Goal: Task Accomplishment & Management: Use online tool/utility

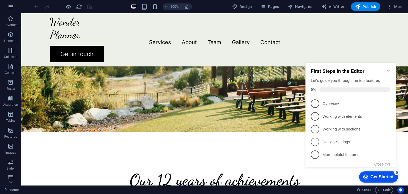
scroll to position [119, 0]
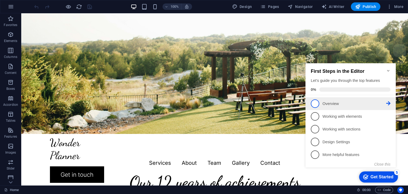
click at [391, 103] on li "1 Overview - incomplete" at bounding box center [351, 103] width 90 height 13
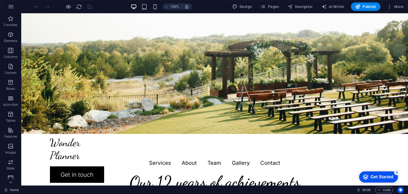
scroll to position [0, 0]
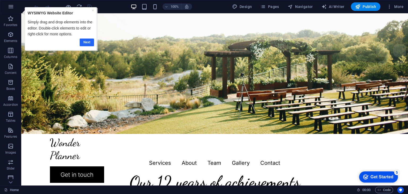
click at [86, 38] on link "Next" at bounding box center [87, 42] width 14 height 8
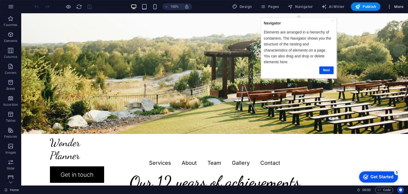
click at [391, 2] on button "More" at bounding box center [395, 6] width 21 height 9
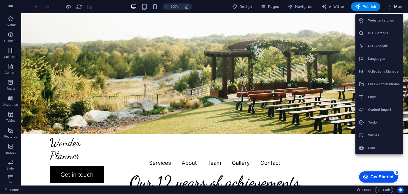
click at [210, 9] on div at bounding box center [204, 97] width 408 height 194
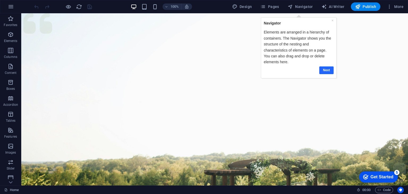
click at [329, 66] on link "Next" at bounding box center [326, 70] width 14 height 8
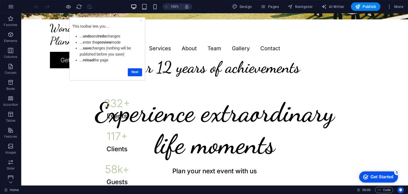
scroll to position [296, 0]
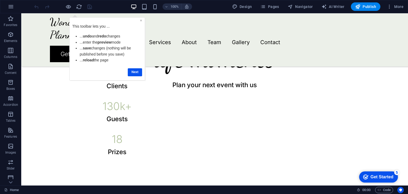
click at [140, 20] on link "×" at bounding box center [141, 20] width 2 height 4
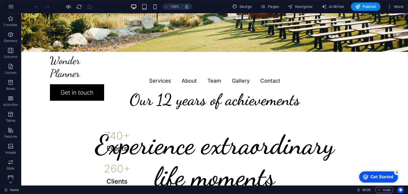
scroll to position [199, 0]
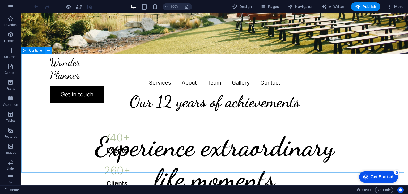
click at [49, 51] on icon at bounding box center [48, 51] width 3 height 6
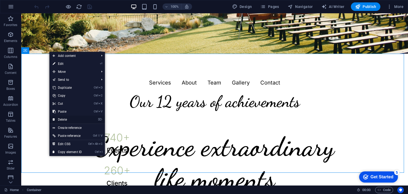
click at [74, 119] on link "⌦ Delete" at bounding box center [67, 120] width 36 height 8
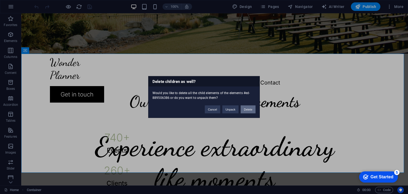
click at [251, 110] on button "Delete" at bounding box center [248, 110] width 15 height 8
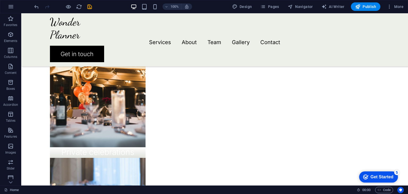
scroll to position [373, 0]
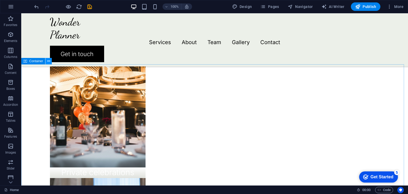
click at [49, 62] on icon at bounding box center [48, 61] width 3 height 6
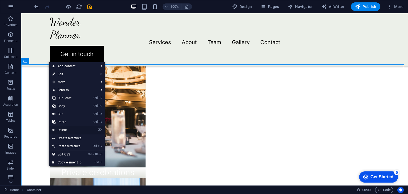
click at [66, 127] on link "⌦ Delete" at bounding box center [67, 130] width 36 height 8
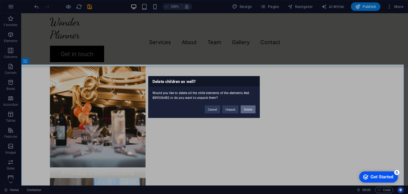
click at [249, 110] on button "Delete" at bounding box center [248, 110] width 15 height 8
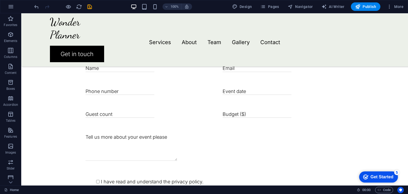
scroll to position [683, 0]
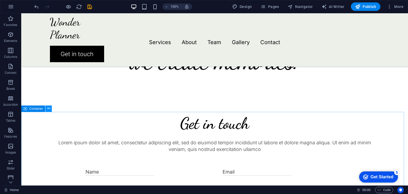
click at [50, 110] on button at bounding box center [48, 109] width 6 height 6
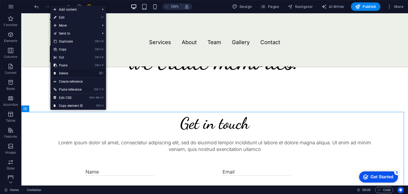
click at [70, 72] on link "⌦ Delete" at bounding box center [69, 73] width 36 height 8
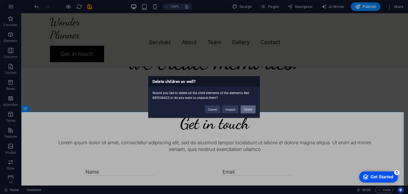
click at [251, 113] on button "Delete" at bounding box center [248, 110] width 15 height 8
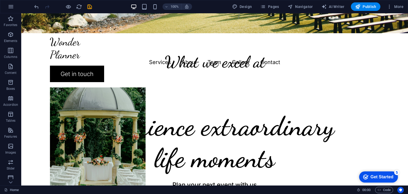
scroll to position [214, 0]
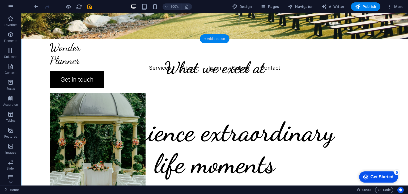
click at [212, 41] on div "+ Add section" at bounding box center [215, 38] width 30 height 9
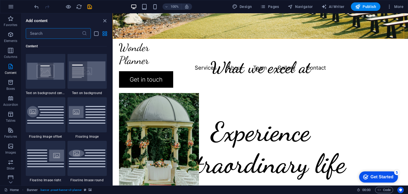
scroll to position [1113, 0]
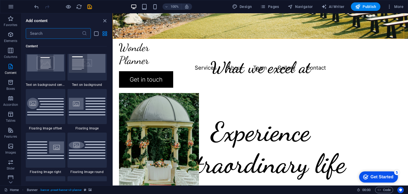
click at [68, 35] on input "text" at bounding box center [54, 33] width 56 height 11
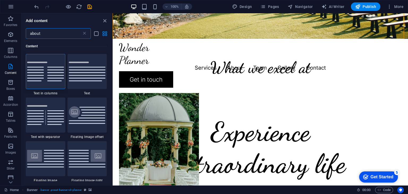
scroll to position [0, 0]
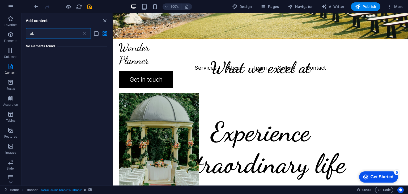
type input "a"
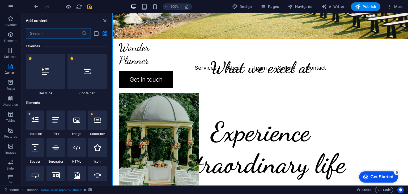
click at [112, 42] on button at bounding box center [112, 99] width 1 height 172
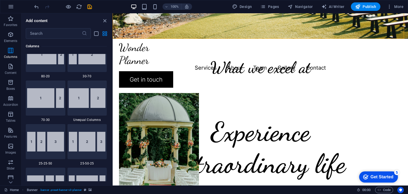
scroll to position [431, 0]
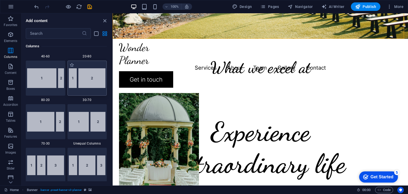
click at [93, 90] on div at bounding box center [88, 78] width 40 height 35
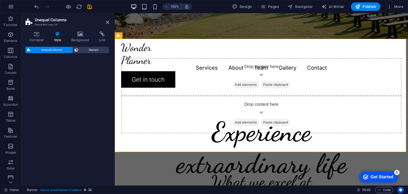
select select "%"
select select "rem"
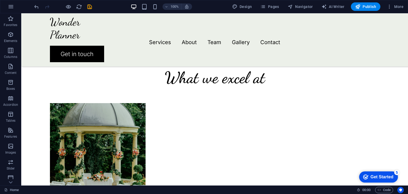
scroll to position [324, 0]
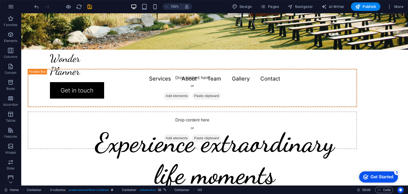
scroll to position [171, 0]
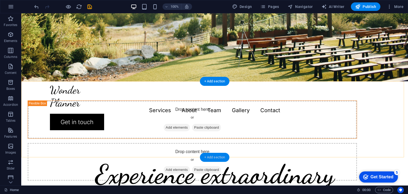
click at [219, 158] on div "+ Add section" at bounding box center [215, 157] width 30 height 9
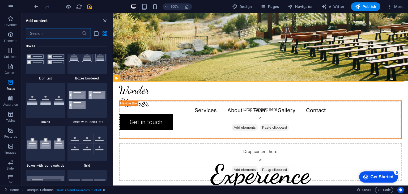
scroll to position [1489, 0]
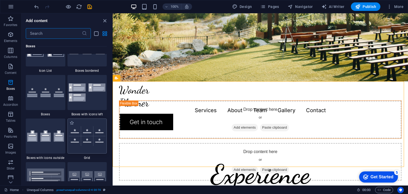
click at [91, 132] on img at bounding box center [87, 136] width 37 height 20
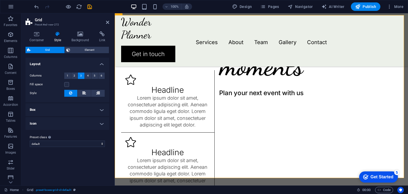
scroll to position [325, 0]
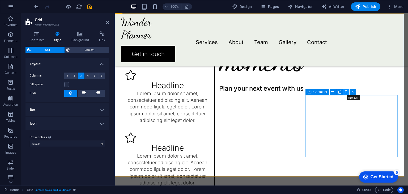
click at [346, 93] on icon at bounding box center [346, 92] width 3 height 6
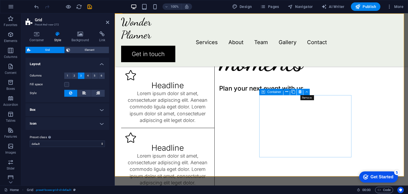
click at [302, 93] on button at bounding box center [300, 92] width 6 height 6
click at [108, 21] on icon at bounding box center [107, 22] width 3 height 4
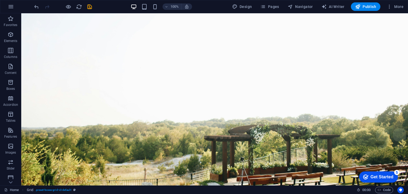
scroll to position [0, 0]
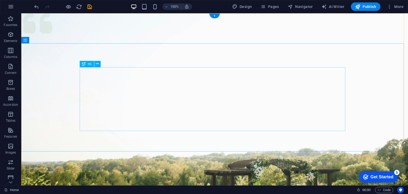
click at [98, 65] on icon at bounding box center [97, 64] width 3 height 6
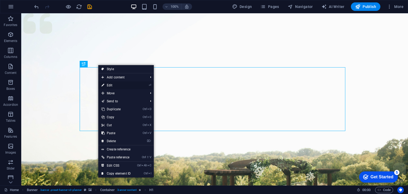
click at [112, 83] on link "⏎ Edit" at bounding box center [116, 85] width 36 height 8
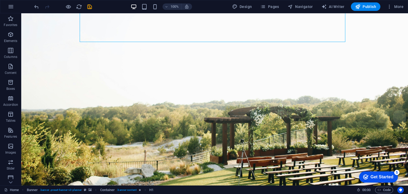
scroll to position [58, 0]
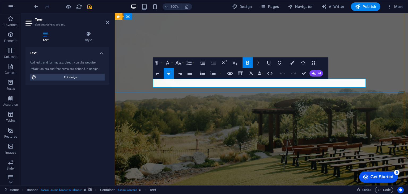
drag, startPoint x: 304, startPoint y: 83, endPoint x: 215, endPoint y: 83, distance: 88.5
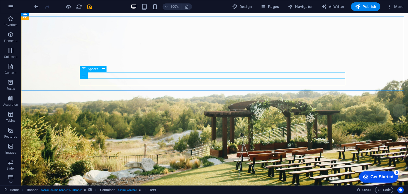
scroll to position [27, 0]
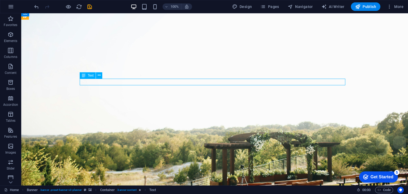
drag, startPoint x: 109, startPoint y: 80, endPoint x: 95, endPoint y: 83, distance: 14.6
click at [101, 77] on button at bounding box center [99, 75] width 6 height 6
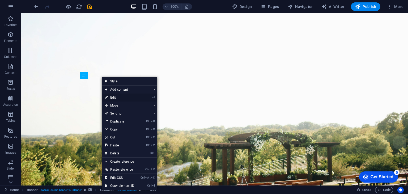
click at [112, 96] on link "⏎ Edit" at bounding box center [120, 98] width 36 height 8
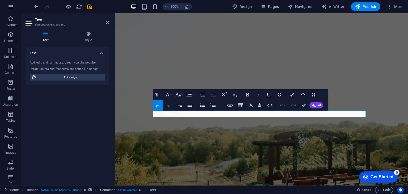
click at [167, 107] on icon "button" at bounding box center [169, 105] width 6 height 6
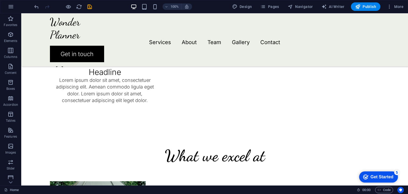
scroll to position [508, 0]
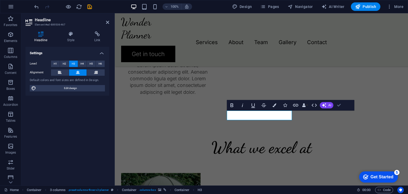
scroll to position [517, 0]
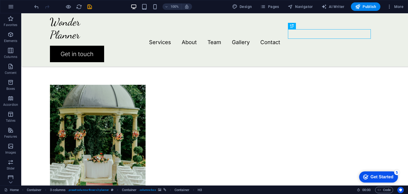
scroll to position [619, 0]
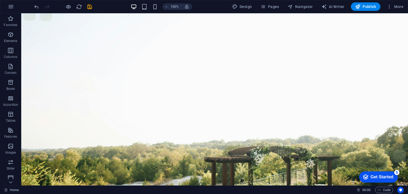
scroll to position [1, 0]
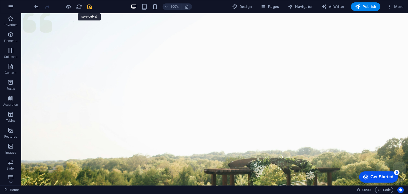
click at [92, 6] on icon "save" at bounding box center [90, 7] width 6 height 6
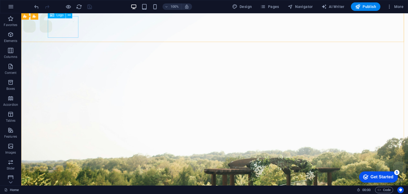
click at [61, 16] on span "Logo" at bounding box center [59, 15] width 7 height 3
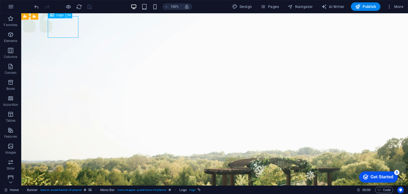
click at [70, 16] on icon at bounding box center [69, 15] width 3 height 6
click at [61, 16] on span "Logo" at bounding box center [59, 15] width 7 height 3
click at [70, 15] on icon at bounding box center [69, 15] width 3 height 6
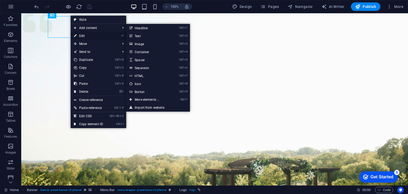
click at [84, 37] on link "⏎ Edit" at bounding box center [89, 36] width 36 height 8
select select "px"
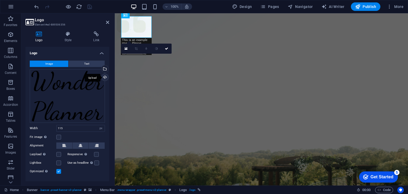
click at [106, 79] on div "Upload" at bounding box center [105, 78] width 8 height 8
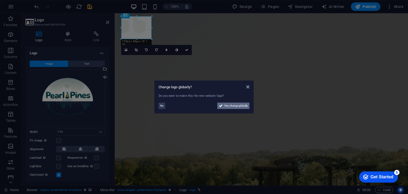
click at [238, 107] on span "Yes, change globally" at bounding box center [236, 106] width 24 height 6
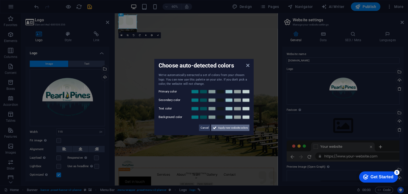
click at [226, 127] on span "Apply new website colors" at bounding box center [233, 127] width 30 height 6
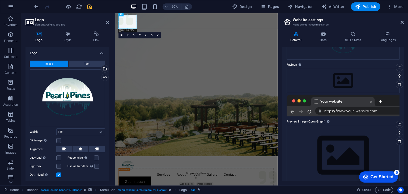
scroll to position [54, 0]
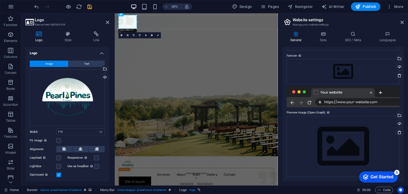
click at [355, 102] on div at bounding box center [343, 96] width 113 height 21
click at [331, 94] on div at bounding box center [343, 96] width 113 height 21
click at [315, 92] on div at bounding box center [343, 96] width 113 height 21
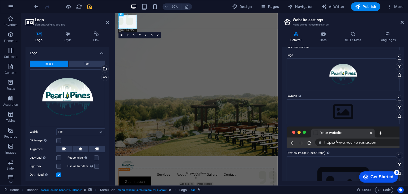
scroll to position [17, 0]
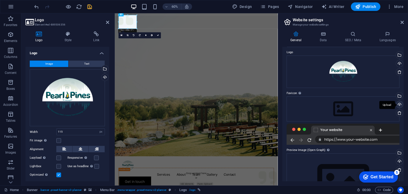
click at [398, 104] on div "Upload" at bounding box center [399, 105] width 8 height 8
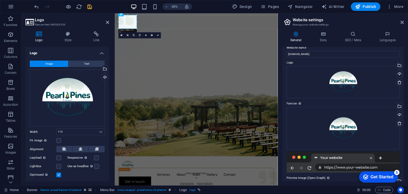
scroll to position [0, 0]
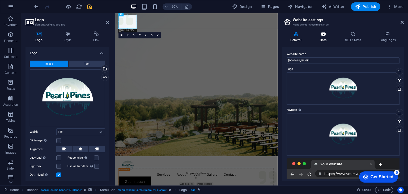
click at [328, 39] on h4 "Data" at bounding box center [324, 36] width 25 height 11
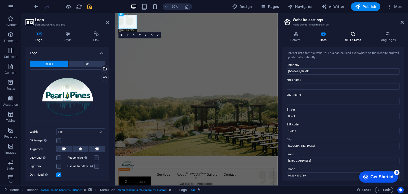
click at [358, 34] on icon at bounding box center [353, 33] width 32 height 5
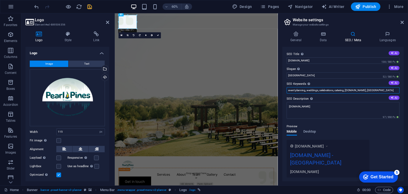
click at [378, 90] on input "event planning, weddings, celebrations, catering, [DOMAIN_NAME], [GEOGRAPHIC_DA…" at bounding box center [343, 90] width 113 height 6
click at [305, 90] on input "event planning, weddings, celebrations, catering, [DOMAIN_NAME]," at bounding box center [343, 90] width 113 height 6
click at [312, 90] on input "Camping, weddings, celebrations, catering, [DOMAIN_NAME]," at bounding box center [343, 90] width 113 height 6
click at [312, 90] on input "Camping, , celebrations, catering, [DOMAIN_NAME]," at bounding box center [343, 90] width 113 height 6
click at [312, 90] on input "Camping, , celebratiglampingons, catering, [DOMAIN_NAME]," at bounding box center [343, 90] width 113 height 6
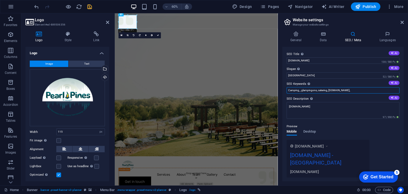
click at [315, 89] on input "Camping, , glampingons, catering, [DOMAIN_NAME]," at bounding box center [343, 90] width 113 height 6
click at [317, 90] on input "Camping, , glampingons, catering, [DOMAIN_NAME]," at bounding box center [343, 90] width 113 height 6
click at [322, 90] on input "Camping, , glamping, catering, [DOMAIN_NAME]," at bounding box center [343, 90] width 113 height 6
type input "Camping, , glamping, hiking, [DOMAIN_NAME],"
click at [365, 136] on div "Preview Mobile Desktop [DOMAIN_NAME] [DOMAIN_NAME] - Berlin [DOMAIN_NAME]" at bounding box center [343, 148] width 113 height 58
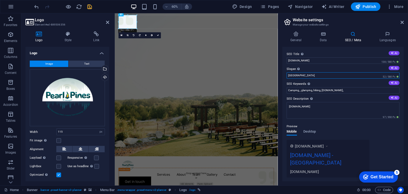
drag, startPoint x: 298, startPoint y: 76, endPoint x: 282, endPoint y: 76, distance: 16.2
click at [282, 76] on div "General Data SEO / Meta Languages Website name [DOMAIN_NAME] Logo Drag files he…" at bounding box center [343, 106] width 130 height 158
type input "K"
type input "Pearl Pines Campgrounds"
click at [312, 130] on span "Desktop" at bounding box center [310, 131] width 13 height 7
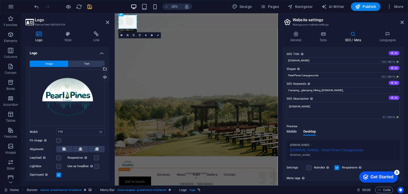
click at [291, 131] on span "Mobile" at bounding box center [292, 131] width 10 height 7
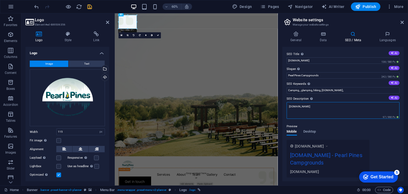
click at [291, 107] on textarea "[DOMAIN_NAME]" at bounding box center [343, 110] width 113 height 17
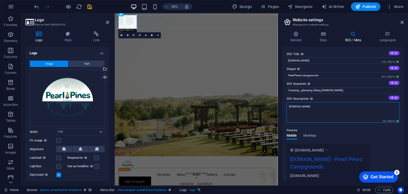
type textarea "[DOMAIN_NAME]"
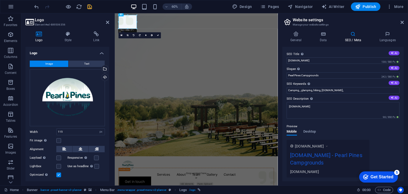
drag, startPoint x: 404, startPoint y: 107, endPoint x: 402, endPoint y: 78, distance: 28.8
click at [402, 78] on div "General Data SEO / Meta Languages Website name [DOMAIN_NAME] Logo Drag files he…" at bounding box center [343, 106] width 130 height 158
click at [290, 61] on input "[DOMAIN_NAME]" at bounding box center [343, 60] width 113 height 6
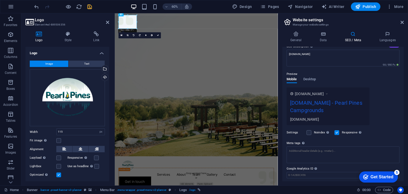
scroll to position [68, 0]
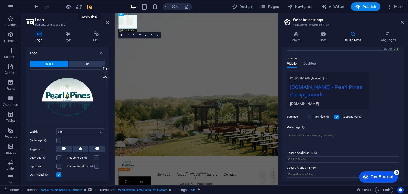
type input "[DOMAIN_NAME]"
click at [89, 6] on icon "save" at bounding box center [90, 7] width 6 height 6
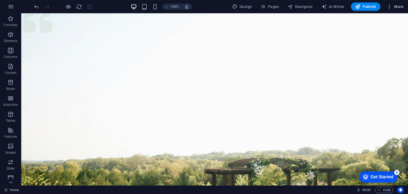
click at [389, 8] on icon "button" at bounding box center [389, 6] width 5 height 5
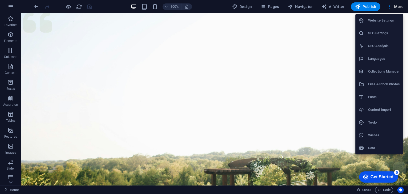
click at [392, 33] on h6 "SEO Settings" at bounding box center [385, 33] width 32 height 6
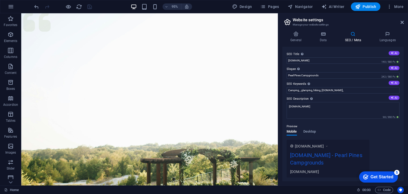
click at [405, 23] on aside "Website settings Manage your website settings General Data SEO / Meta Languages…" at bounding box center [343, 99] width 130 height 172
click at [402, 20] on icon at bounding box center [402, 22] width 3 height 4
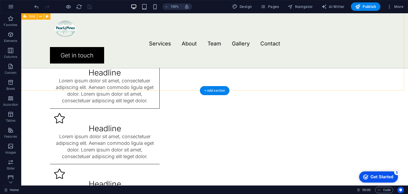
scroll to position [387, 0]
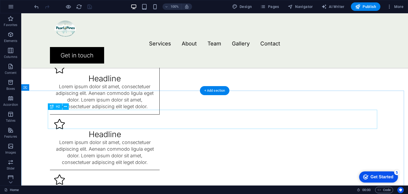
click at [65, 105] on icon at bounding box center [65, 107] width 3 height 6
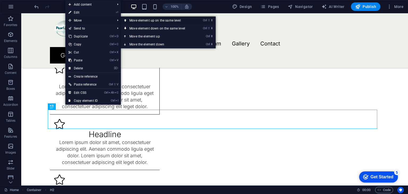
click at [133, 19] on link "Ctrl ⇧ ⬆ Move element up on the same level" at bounding box center [158, 20] width 75 height 8
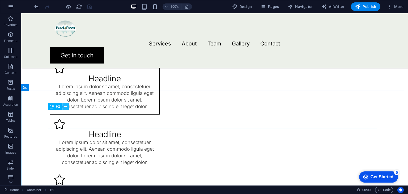
click at [65, 108] on icon at bounding box center [65, 107] width 3 height 6
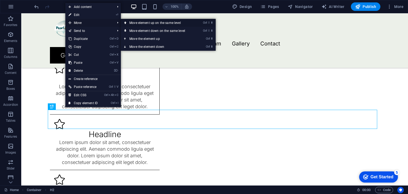
click at [132, 21] on link "Ctrl ⇧ ⬆ Move element up on the same level" at bounding box center [158, 23] width 75 height 8
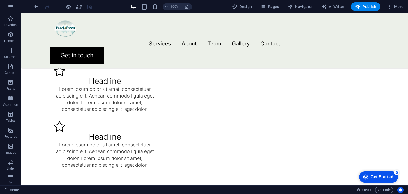
scroll to position [455, 0]
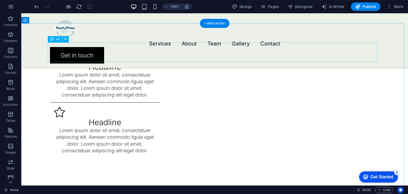
click at [66, 40] on icon at bounding box center [65, 39] width 3 height 6
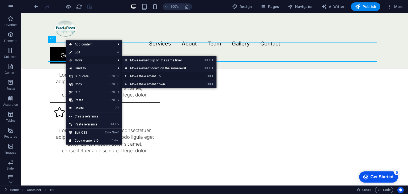
click at [143, 75] on link "Ctrl ⬆ Move the element up" at bounding box center [159, 76] width 75 height 8
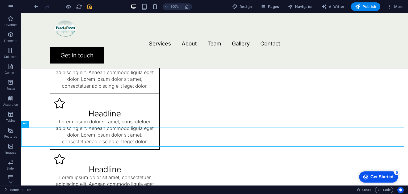
scroll to position [351, 0]
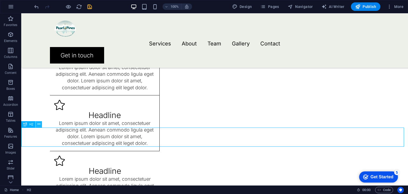
click at [37, 124] on button at bounding box center [39, 124] width 6 height 6
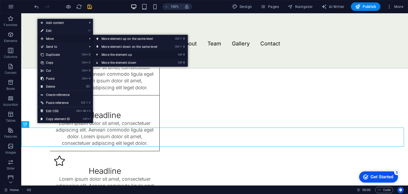
click at [117, 53] on link "Ctrl ⬆ Move the element up" at bounding box center [130, 55] width 75 height 8
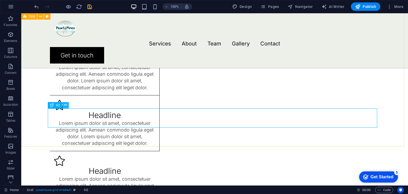
click at [65, 104] on icon at bounding box center [65, 105] width 3 height 6
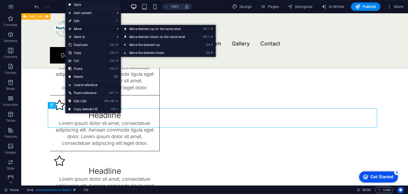
click at [131, 27] on link "Ctrl ⇧ ⬆ Move element up on the same level" at bounding box center [158, 29] width 75 height 8
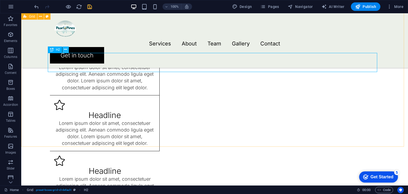
click at [65, 49] on icon at bounding box center [65, 50] width 3 height 6
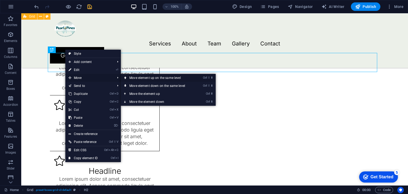
click at [133, 79] on link "Ctrl ⇧ ⬆ Move element up on the same level" at bounding box center [158, 78] width 75 height 8
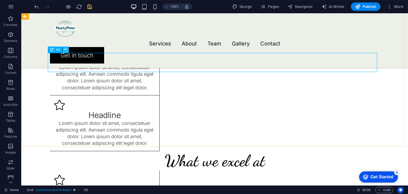
click at [66, 51] on icon at bounding box center [65, 50] width 3 height 6
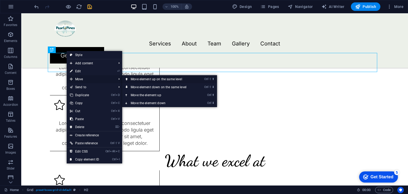
click at [136, 78] on link "Ctrl ⇧ ⬆ Move element up on the same level" at bounding box center [159, 79] width 75 height 8
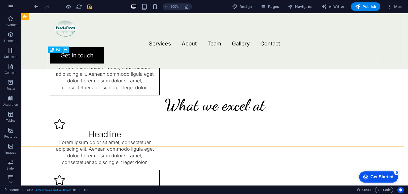
click at [67, 49] on icon at bounding box center [65, 50] width 3 height 6
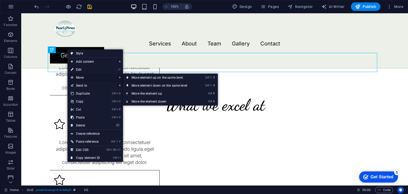
click at [89, 76] on span "Move" at bounding box center [92, 78] width 48 height 8
click at [136, 78] on link "Ctrl ⇧ ⬆ Move element up on the same level" at bounding box center [160, 78] width 75 height 8
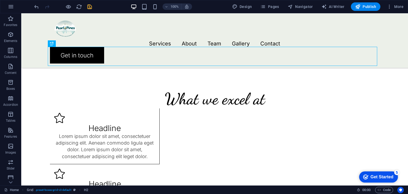
scroll to position [300, 0]
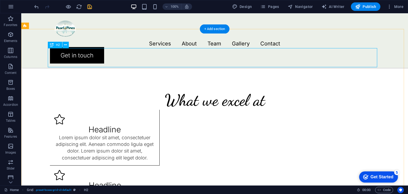
click at [147, 91] on div "What we excel at" at bounding box center [215, 100] width 330 height 19
click at [68, 46] on button at bounding box center [65, 45] width 6 height 6
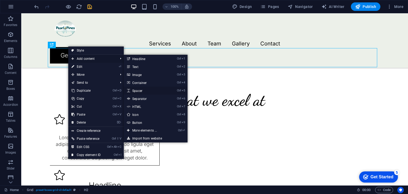
click at [144, 91] on link "Ctrl 5 Spacer" at bounding box center [146, 91] width 44 height 8
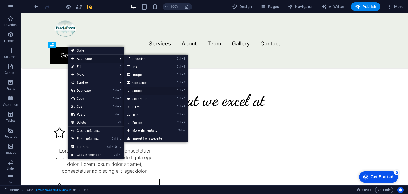
select select "px"
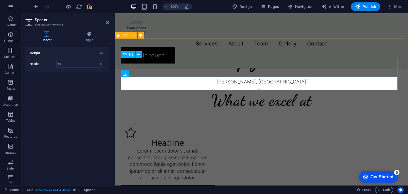
click at [393, 91] on div "What we excel at" at bounding box center [261, 100] width 281 height 19
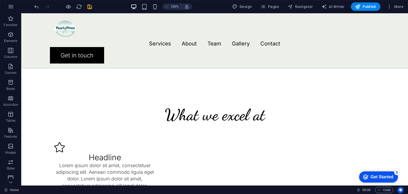
scroll to position [310, 0]
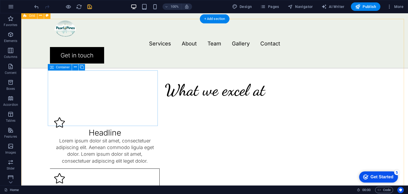
click at [130, 126] on div "Headline Lorem ipsum dolor sit amet, consectetuer adipiscing elit. Aenean commo…" at bounding box center [105, 141] width 110 height 56
click at [76, 69] on icon at bounding box center [75, 67] width 3 height 6
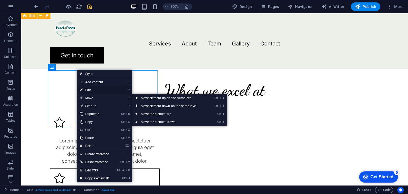
click at [94, 90] on link "⏎ Edit" at bounding box center [95, 90] width 36 height 8
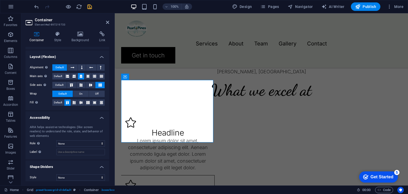
scroll to position [80, 0]
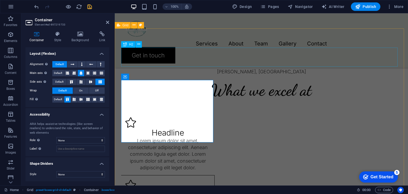
click at [158, 81] on div "What we excel at" at bounding box center [261, 90] width 281 height 19
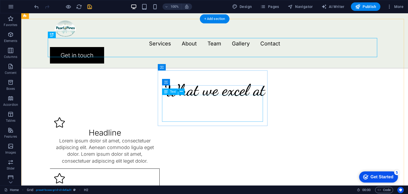
drag, startPoint x: 202, startPoint y: 104, endPoint x: 187, endPoint y: 104, distance: 14.9
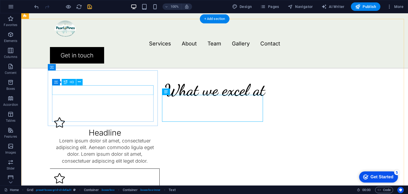
click at [128, 128] on div "Headline" at bounding box center [104, 133] width 101 height 10
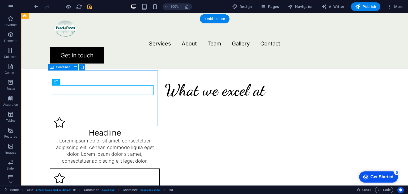
click at [145, 113] on div "Headline Lorem ipsum dolor sit amet, consectetuer adipiscing elit. Aenean commo…" at bounding box center [105, 141] width 110 height 56
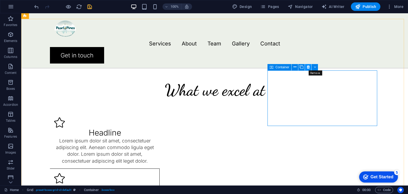
click at [307, 68] on icon at bounding box center [308, 67] width 3 height 6
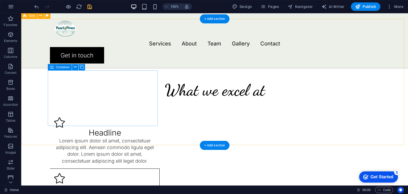
click at [73, 113] on div "Headline Lorem ipsum dolor sit amet, consectetuer adipiscing elit. Aenean commo…" at bounding box center [105, 141] width 110 height 56
click at [35, 95] on div "What we excel at Headline Lorem ipsum dolor sit amet, consectetuer adipiscing e…" at bounding box center [214, 179] width 387 height 237
click at [115, 113] on div "Headline Lorem ipsum dolor sit amet, consectetuer adipiscing elit. Aenean commo…" at bounding box center [105, 141] width 110 height 56
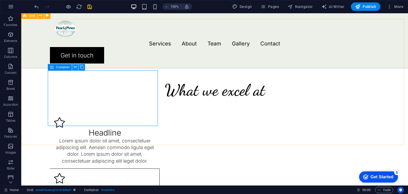
click at [76, 68] on icon at bounding box center [75, 67] width 3 height 6
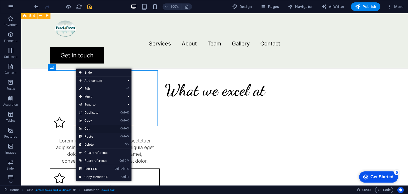
click at [94, 127] on link "Ctrl X Cut" at bounding box center [94, 129] width 36 height 8
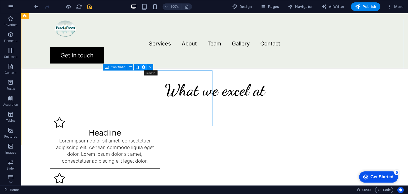
click at [143, 66] on icon at bounding box center [143, 67] width 3 height 6
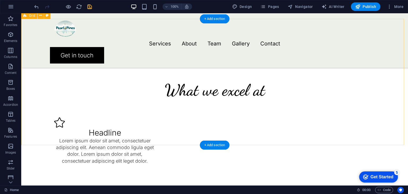
click at [141, 87] on div "What we excel at Headline Lorem ipsum dolor sit amet, consectetuer adipiscing e…" at bounding box center [214, 124] width 387 height 126
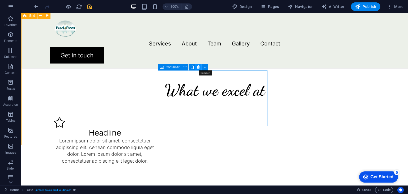
click at [197, 68] on icon at bounding box center [198, 67] width 3 height 6
click at [198, 69] on icon at bounding box center [198, 67] width 3 height 6
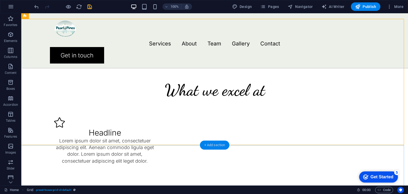
click at [210, 147] on div "+ Add section" at bounding box center [215, 145] width 30 height 9
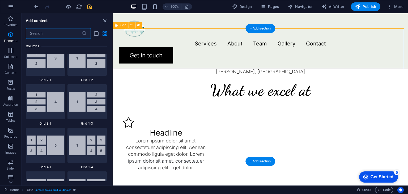
scroll to position [930, 0]
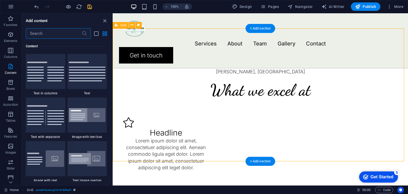
click at [131, 117] on div "What we excel at Headline Lorem ipsum dolor sit amet, consectetuer adipiscing e…" at bounding box center [261, 127] width 296 height 133
click at [133, 26] on icon at bounding box center [132, 25] width 3 height 6
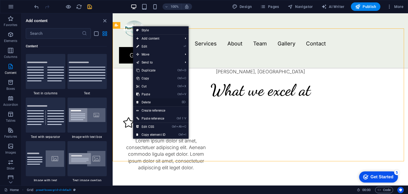
click at [149, 103] on link "⌦ Delete" at bounding box center [151, 102] width 36 height 8
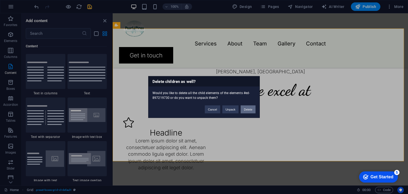
click at [250, 108] on button "Delete" at bounding box center [248, 110] width 15 height 8
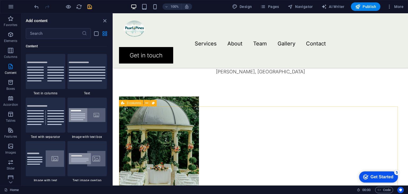
scroll to position [248, 0]
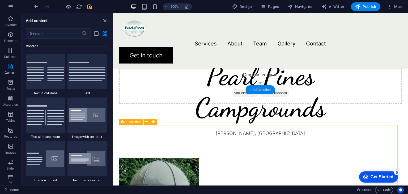
click at [259, 94] on div "+ Add section" at bounding box center [261, 89] width 30 height 9
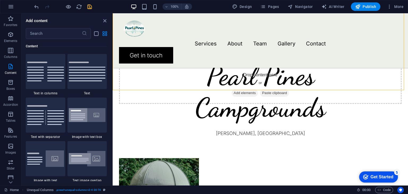
drag, startPoint x: 111, startPoint y: 67, endPoint x: 110, endPoint y: 76, distance: 9.1
click at [110, 76] on div "Favorites 1 Star Headline 1 Star Container Elements 1 Star Headline 1 Star Text…" at bounding box center [67, 110] width 91 height 143
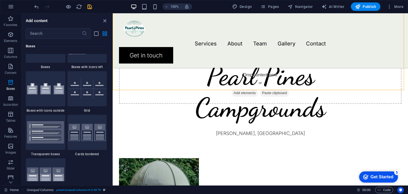
scroll to position [1544, 0]
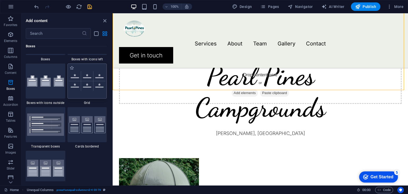
click at [82, 87] on img at bounding box center [87, 81] width 37 height 20
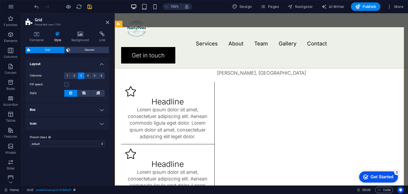
scroll to position [305, 0]
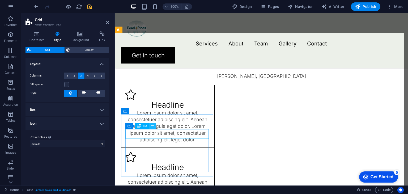
click at [153, 126] on icon at bounding box center [152, 126] width 3 height 6
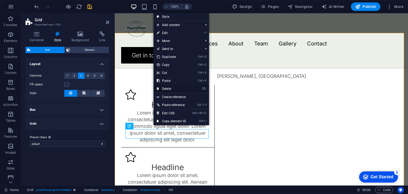
click at [166, 89] on link "⌦ Delete" at bounding box center [172, 89] width 36 height 8
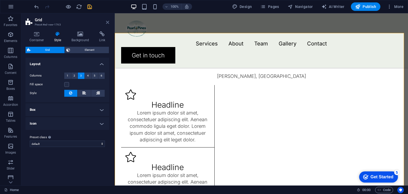
click at [106, 22] on icon at bounding box center [107, 22] width 3 height 4
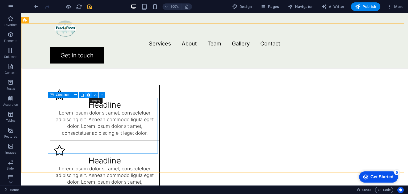
click at [87, 96] on icon at bounding box center [88, 95] width 3 height 6
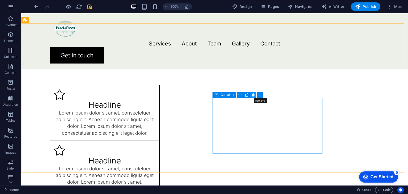
click at [253, 94] on icon at bounding box center [253, 95] width 3 height 6
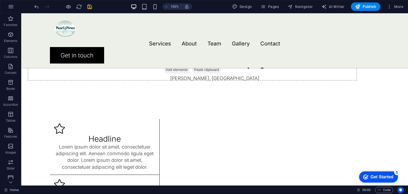
scroll to position [284, 0]
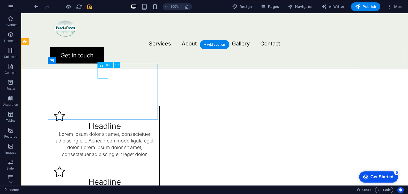
click at [104, 111] on figure at bounding box center [104, 116] width 101 height 11
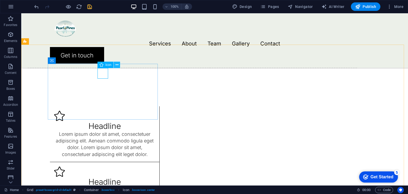
click at [116, 64] on icon at bounding box center [117, 65] width 3 height 6
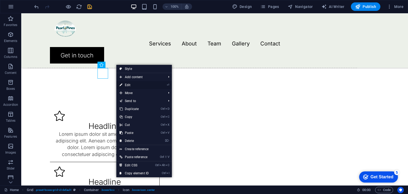
click at [128, 83] on link "⏎ Edit" at bounding box center [134, 85] width 36 height 8
select select "xMidYMid"
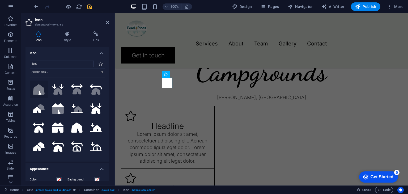
type input "tent"
click at [39, 85] on icon at bounding box center [39, 89] width 12 height 10
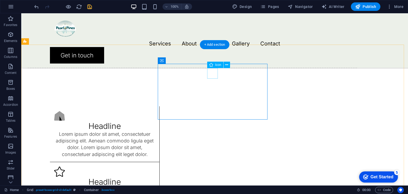
click at [155, 166] on figure at bounding box center [104, 171] width 101 height 11
click at [226, 65] on icon at bounding box center [226, 65] width 3 height 6
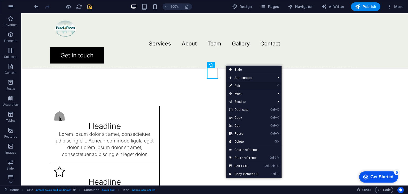
drag, startPoint x: 245, startPoint y: 83, endPoint x: 86, endPoint y: 68, distance: 159.5
click at [245, 83] on link "⏎ Edit" at bounding box center [244, 86] width 36 height 8
select select "xMidYMid"
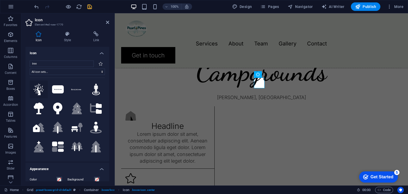
type input "tree"
click at [39, 94] on icon at bounding box center [39, 90] width 10 height 12
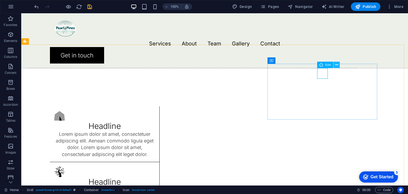
click at [336, 65] on icon at bounding box center [337, 65] width 3 height 6
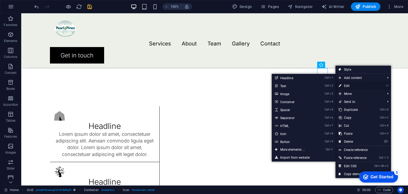
click at [348, 85] on link "⏎ Edit" at bounding box center [354, 86] width 36 height 8
select select "xMidYMid"
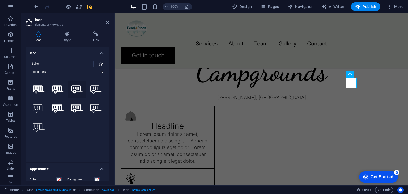
type input "trailer"
click at [74, 90] on icon at bounding box center [77, 89] width 12 height 8
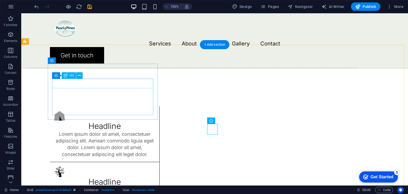
click at [120, 121] on div "Headline" at bounding box center [104, 126] width 101 height 10
click at [113, 121] on div "Headline" at bounding box center [104, 126] width 101 height 10
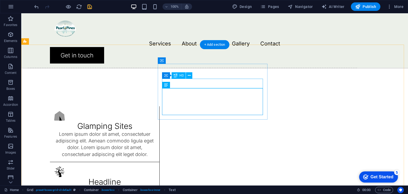
click at [155, 177] on div "Headline" at bounding box center [104, 182] width 101 height 10
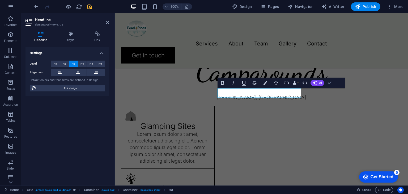
scroll to position [274, 0]
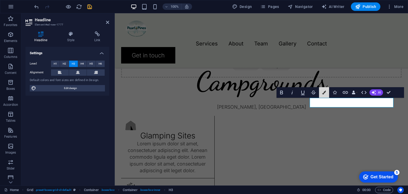
drag, startPoint x: 302, startPoint y: 82, endPoint x: 179, endPoint y: 90, distance: 122.8
click at [323, 95] on button "Colors" at bounding box center [324, 92] width 10 height 11
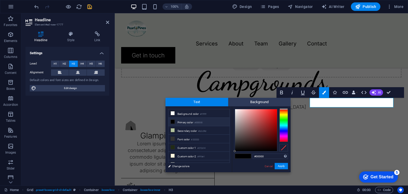
type input "#00000"
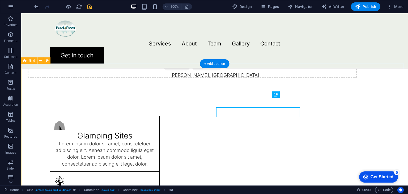
scroll to position [265, 0]
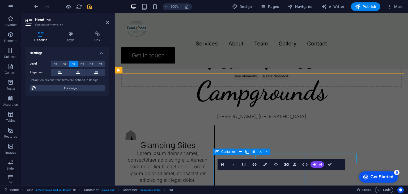
click at [221, 159] on button "Bold" at bounding box center [223, 164] width 10 height 11
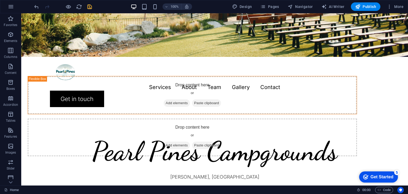
scroll to position [194, 0]
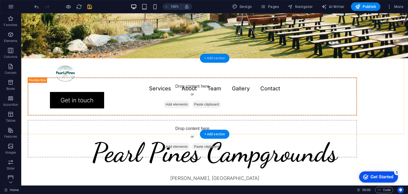
click at [219, 57] on div "+ Add section" at bounding box center [215, 58] width 30 height 9
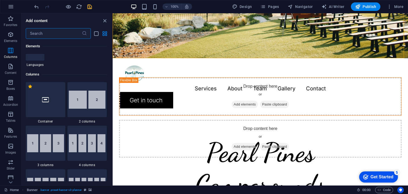
scroll to position [0, 0]
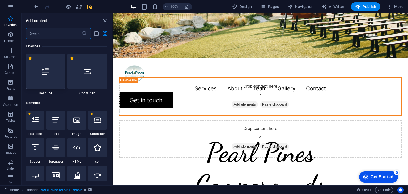
click at [47, 72] on icon at bounding box center [45, 71] width 7 height 7
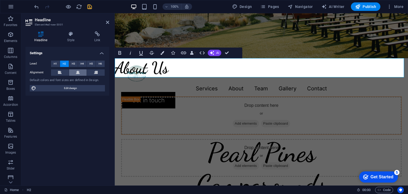
click at [74, 73] on button at bounding box center [78, 72] width 18 height 6
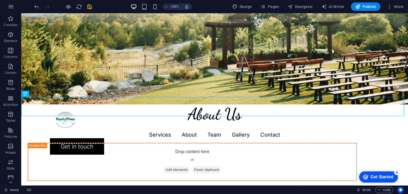
scroll to position [212, 0]
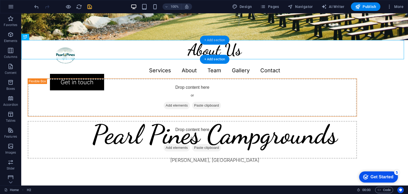
click at [215, 37] on div "+ Add section" at bounding box center [215, 40] width 30 height 9
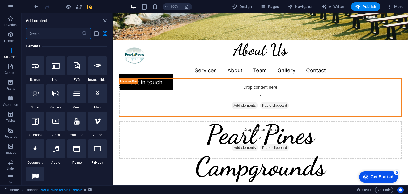
scroll to position [0, 0]
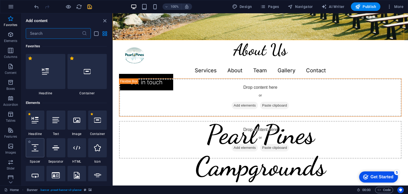
click at [35, 148] on icon at bounding box center [35, 147] width 7 height 7
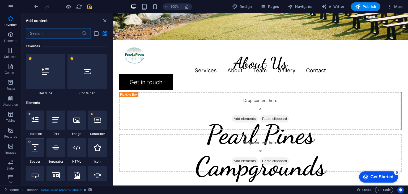
select select "px"
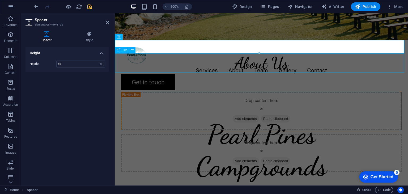
click at [386, 65] on div "About Us" at bounding box center [262, 62] width 294 height 19
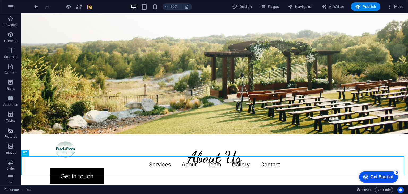
scroll to position [99, 0]
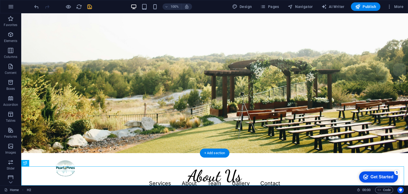
click at [319, 77] on figure at bounding box center [214, 33] width 387 height 239
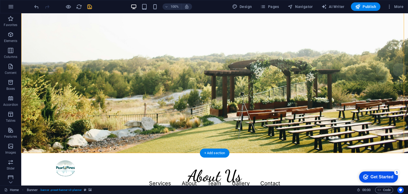
click at [210, 105] on figure at bounding box center [214, 33] width 387 height 239
select select "px"
select select "header"
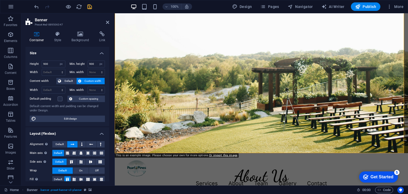
click at [79, 30] on div "Container Style Background Link Size Height 900 Default px rem % vh vw Min. hei…" at bounding box center [67, 106] width 92 height 158
click at [80, 32] on icon at bounding box center [81, 33] width 26 height 5
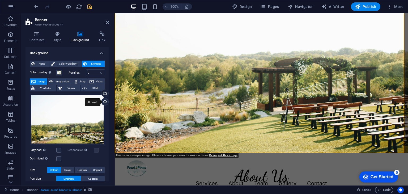
click at [104, 102] on div "Upload" at bounding box center [105, 102] width 8 height 8
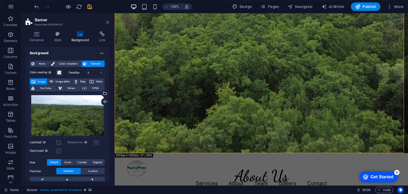
click at [107, 23] on icon at bounding box center [107, 22] width 3 height 4
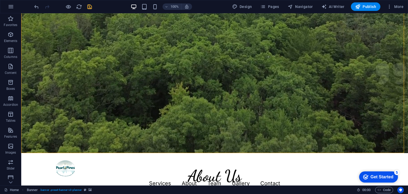
scroll to position [0, 0]
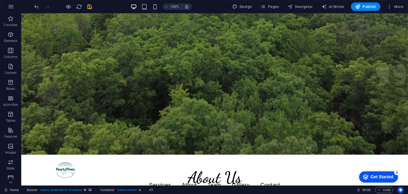
scroll to position [108, 0]
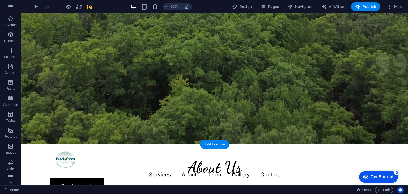
click at [245, 120] on figure at bounding box center [214, 24] width 387 height 239
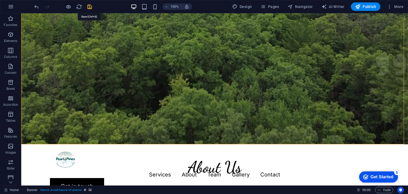
click at [90, 7] on icon "save" at bounding box center [90, 7] width 6 height 6
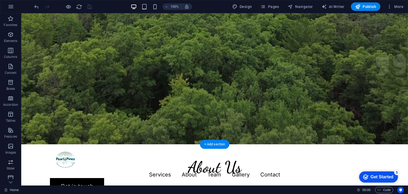
drag, startPoint x: 87, startPoint y: 143, endPoint x: 90, endPoint y: 114, distance: 28.8
click at [90, 114] on figure at bounding box center [214, 24] width 387 height 239
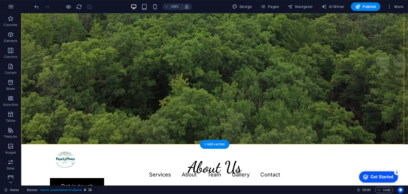
click at [96, 45] on figure at bounding box center [214, 24] width 387 height 239
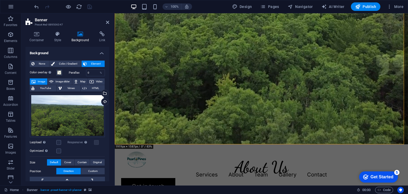
drag, startPoint x: 108, startPoint y: 70, endPoint x: 106, endPoint y: 81, distance: 11.0
click at [106, 81] on div "None Color / Gradient Element Stretch background to full-width Color overlay Pl…" at bounding box center [68, 150] width 84 height 188
click at [59, 83] on span "Image slider" at bounding box center [62, 81] width 15 height 6
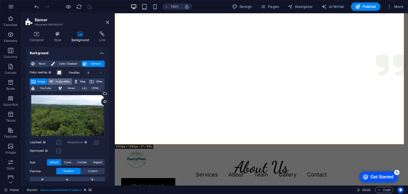
select select "ms"
select select "s"
select select "progressive"
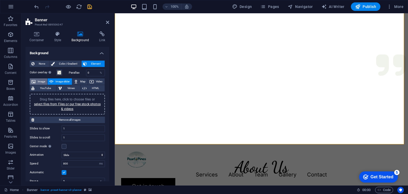
click at [39, 82] on span "Image" at bounding box center [41, 81] width 9 height 6
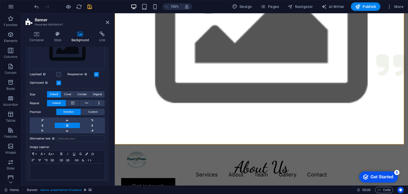
scroll to position [70, 0]
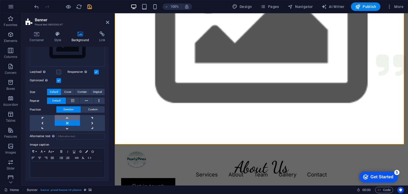
click at [69, 117] on link at bounding box center [67, 117] width 25 height 5
click at [74, 53] on div "Drag files here, click to choose files or select files from Files or our free s…" at bounding box center [67, 45] width 75 height 44
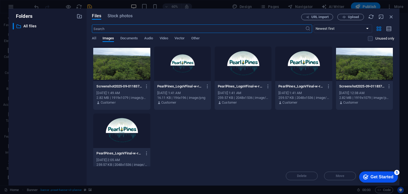
scroll to position [62, 0]
click at [127, 74] on div at bounding box center [121, 64] width 57 height 35
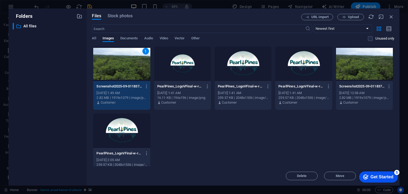
drag, startPoint x: 393, startPoint y: 141, endPoint x: 392, endPoint y: 158, distance: 17.0
click at [392, 158] on div "1 Screenshot2025-09-01183731-9E1lrompErx46u8eLNBo5g.png Screenshot2025-09-01183…" at bounding box center [243, 111] width 303 height 131
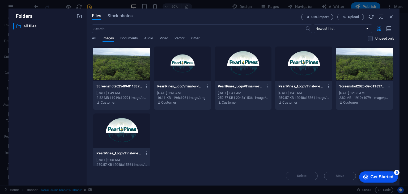
click at [114, 87] on p "Screenshot2025-09-01183731-9E1lrompErx46u8eLNBo5g.png" at bounding box center [120, 86] width 46 height 5
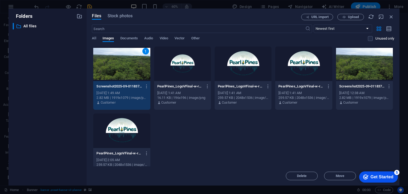
click at [114, 87] on p "Screenshot2025-09-01183731-9E1lrompErx46u8eLNBo5g.png" at bounding box center [120, 86] width 46 height 5
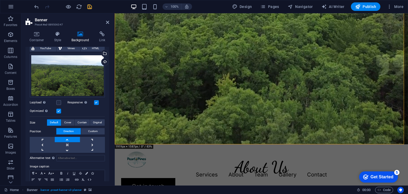
scroll to position [43, 0]
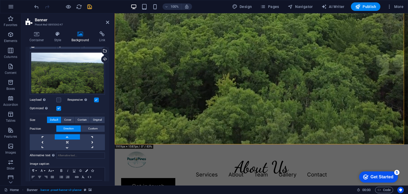
click at [65, 135] on link at bounding box center [67, 136] width 25 height 5
click at [95, 145] on link at bounding box center [92, 147] width 25 height 5
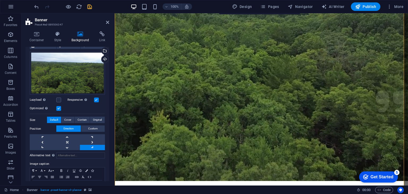
scroll to position [0, 0]
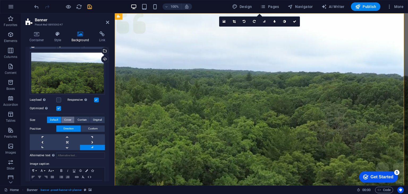
click at [69, 118] on span "Cover" at bounding box center [67, 120] width 7 height 6
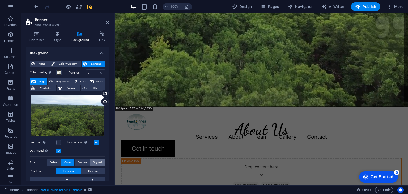
click at [93, 161] on span "Original" at bounding box center [97, 162] width 9 height 6
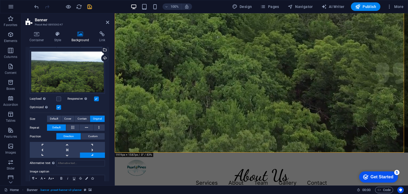
scroll to position [44, 0]
click at [82, 119] on span "Contain" at bounding box center [82, 119] width 9 height 6
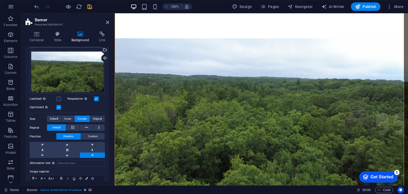
scroll to position [42, 0]
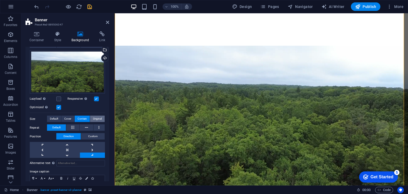
click at [97, 119] on span "Original" at bounding box center [97, 119] width 9 height 6
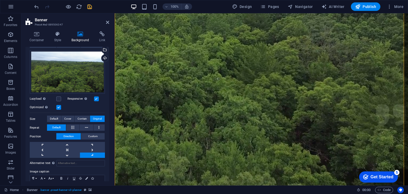
scroll to position [64, 0]
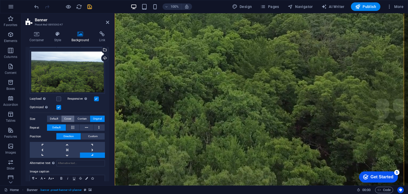
click at [66, 118] on span "Cover" at bounding box center [67, 119] width 7 height 6
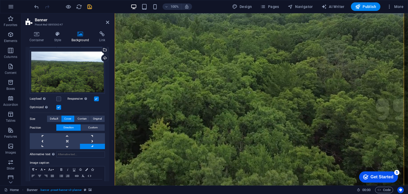
scroll to position [0, 0]
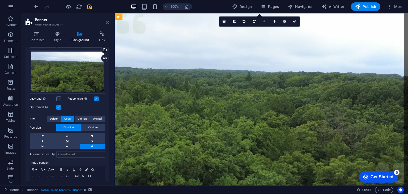
click at [107, 22] on icon at bounding box center [107, 22] width 3 height 4
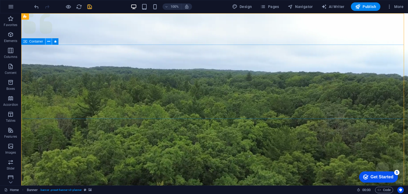
click at [51, 42] on button at bounding box center [48, 41] width 6 height 6
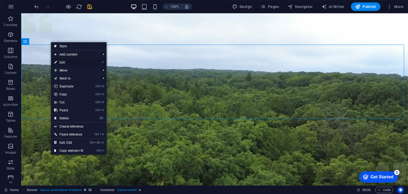
click at [65, 64] on link "⏎ Edit" at bounding box center [69, 62] width 36 height 8
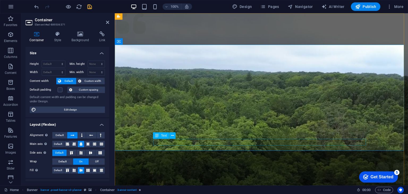
click at [107, 24] on header "Container Element #ed-889506371" at bounding box center [68, 20] width 84 height 14
click at [107, 24] on icon at bounding box center [107, 22] width 3 height 4
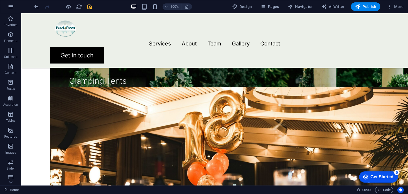
scroll to position [740, 0]
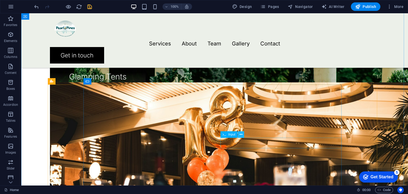
click at [241, 134] on icon at bounding box center [241, 135] width 3 height 6
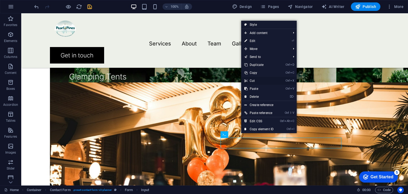
click at [249, 80] on link "Ctrl X Cut" at bounding box center [259, 81] width 36 height 8
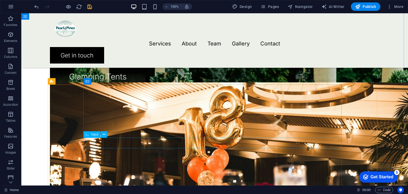
click at [104, 135] on icon at bounding box center [104, 135] width 3 height 6
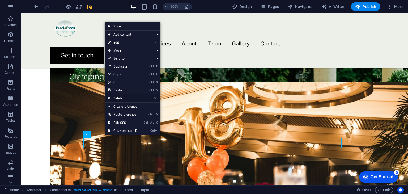
click at [124, 98] on link "⌦ Delete" at bounding box center [123, 98] width 36 height 8
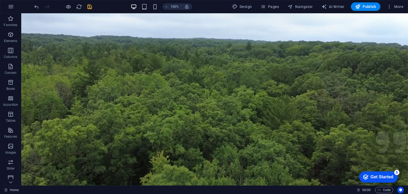
scroll to position [0, 0]
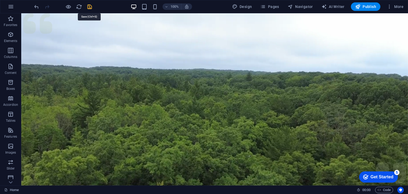
click at [89, 7] on icon "save" at bounding box center [90, 7] width 6 height 6
